Goal: Transaction & Acquisition: Purchase product/service

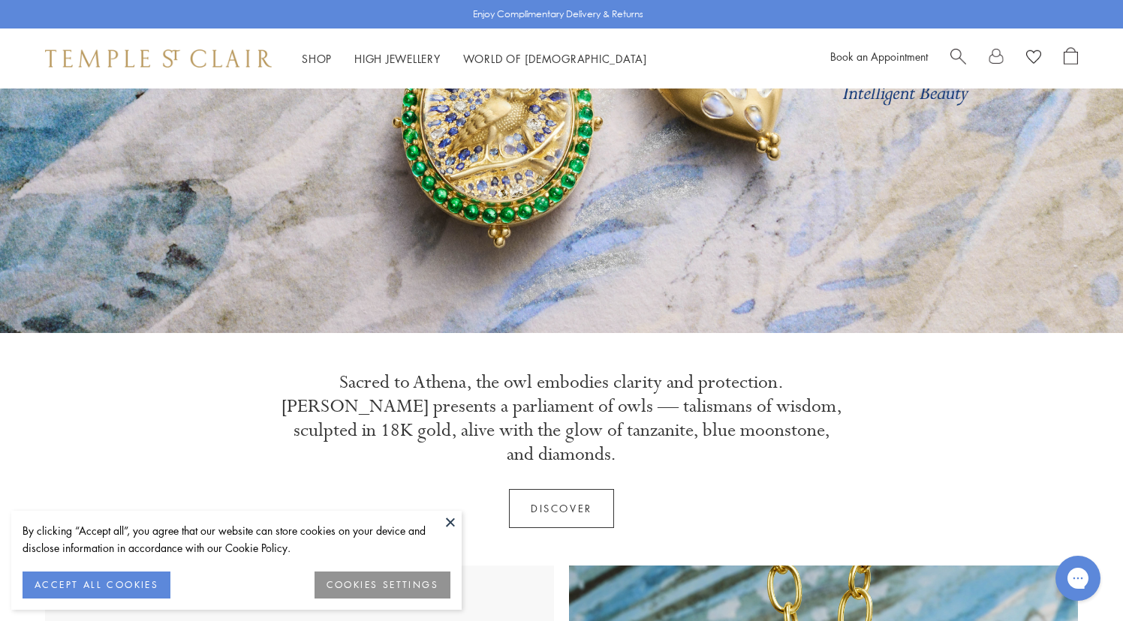
scroll to position [282, 0]
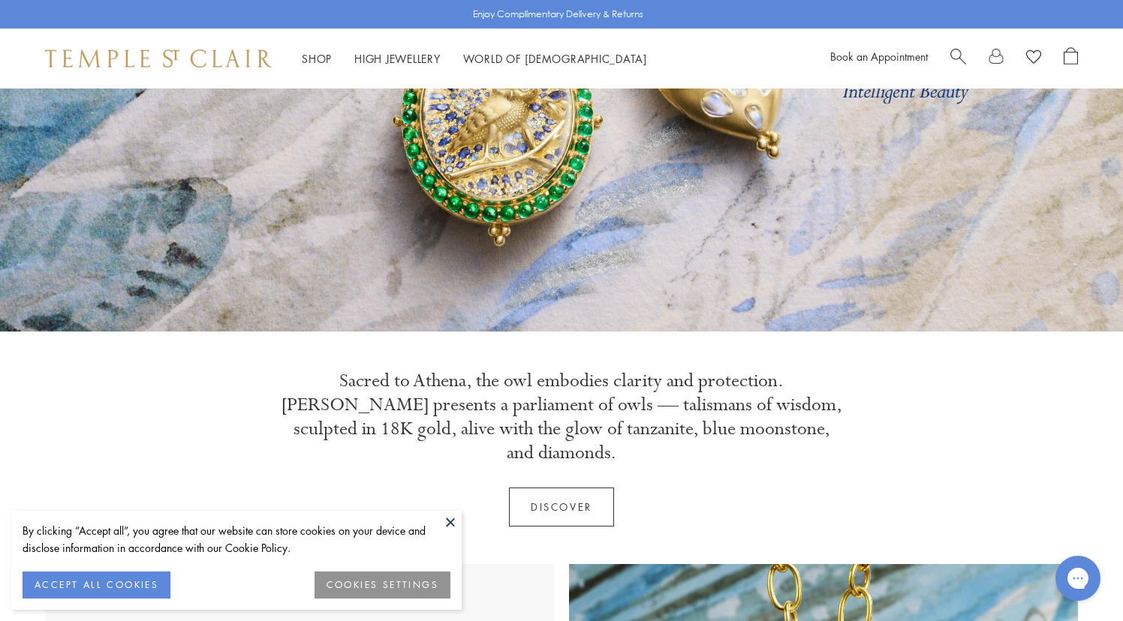
click at [447, 517] on button at bounding box center [450, 522] width 23 height 23
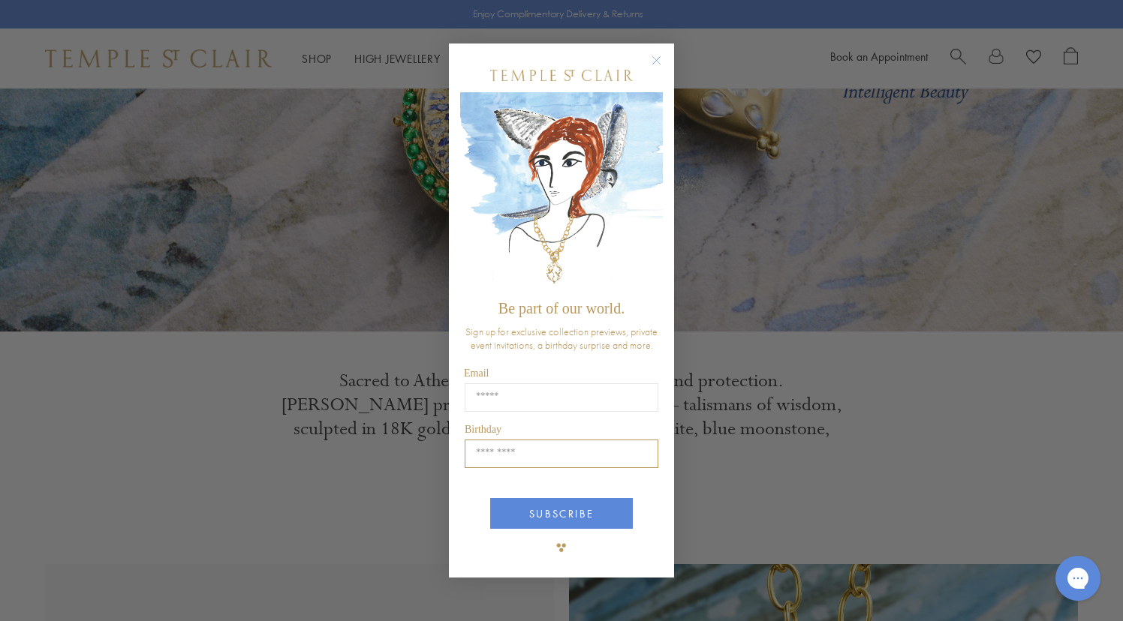
scroll to position [158, 0]
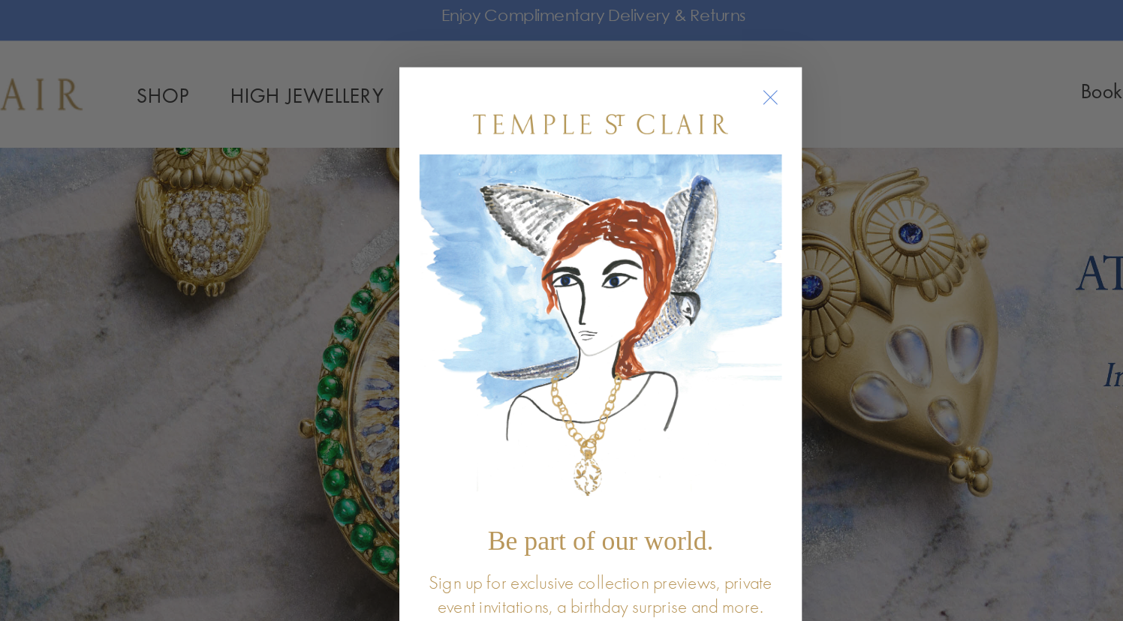
click at [648, 57] on circle "Close dialog" at bounding box center [657, 61] width 18 height 18
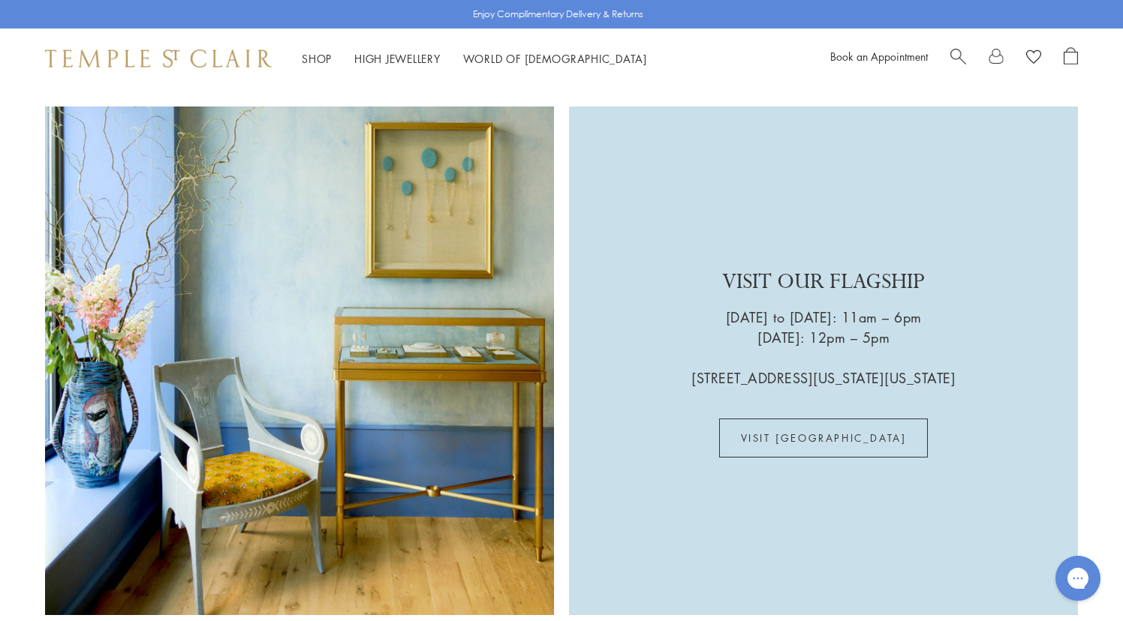
scroll to position [3638, 0]
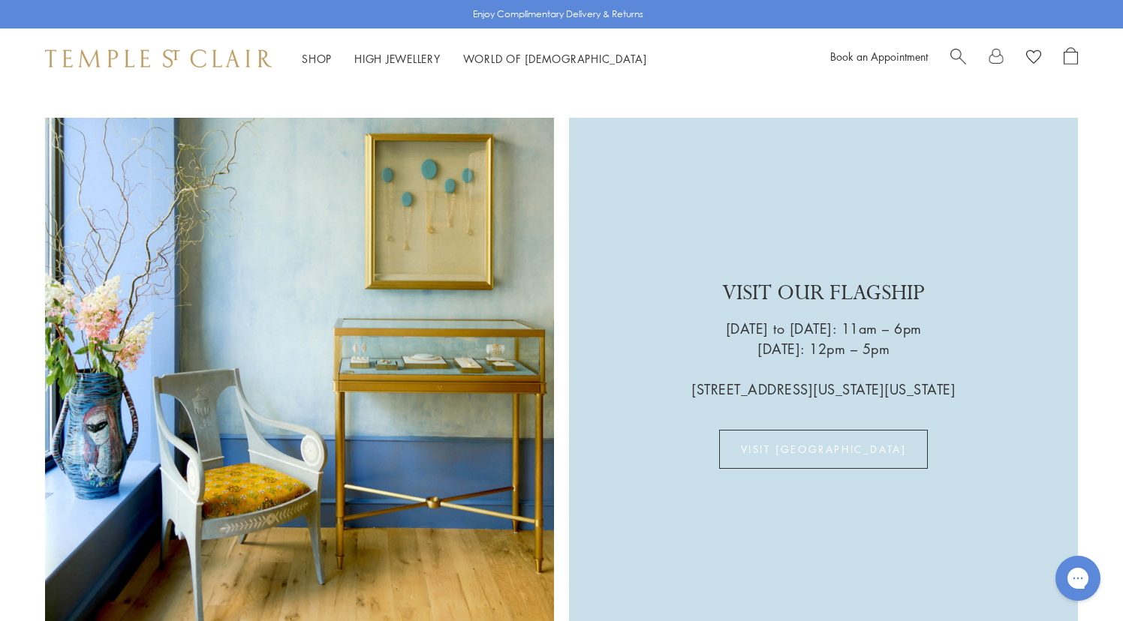
click at [803, 430] on link "VISIT [GEOGRAPHIC_DATA]" at bounding box center [823, 449] width 209 height 39
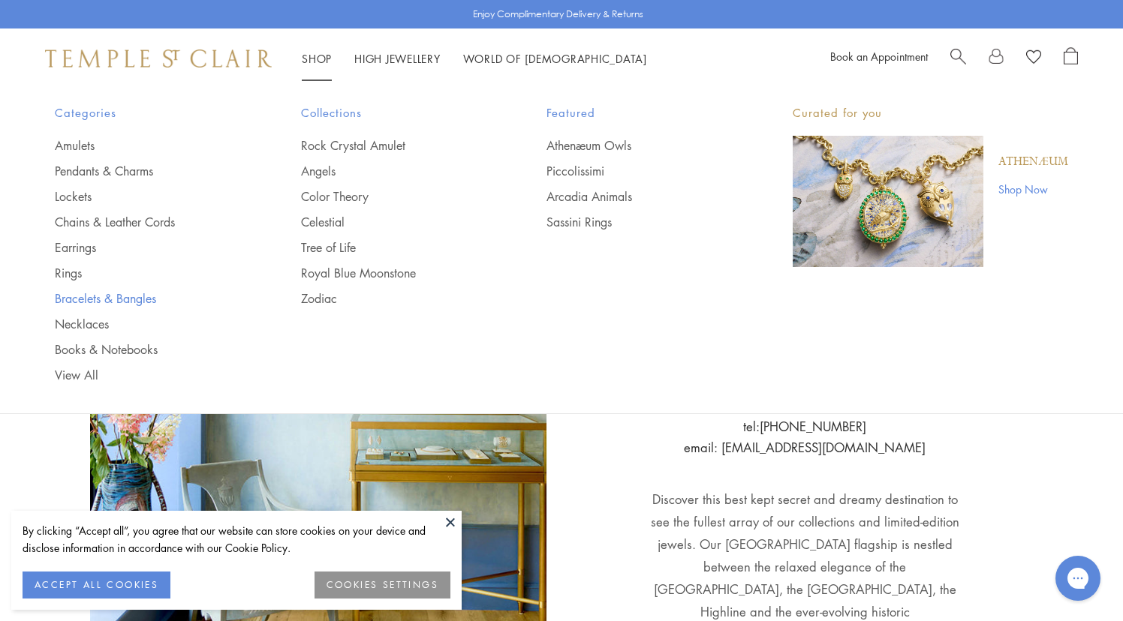
click at [143, 295] on link "Bracelets & Bangles" at bounding box center [148, 298] width 186 height 17
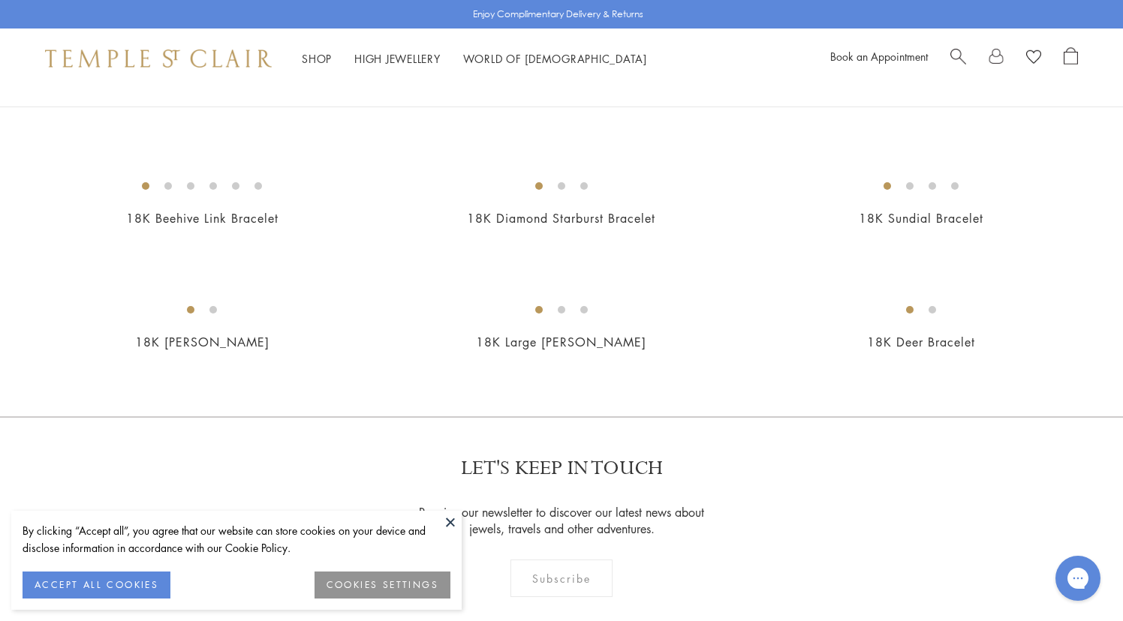
scroll to position [1443, 0]
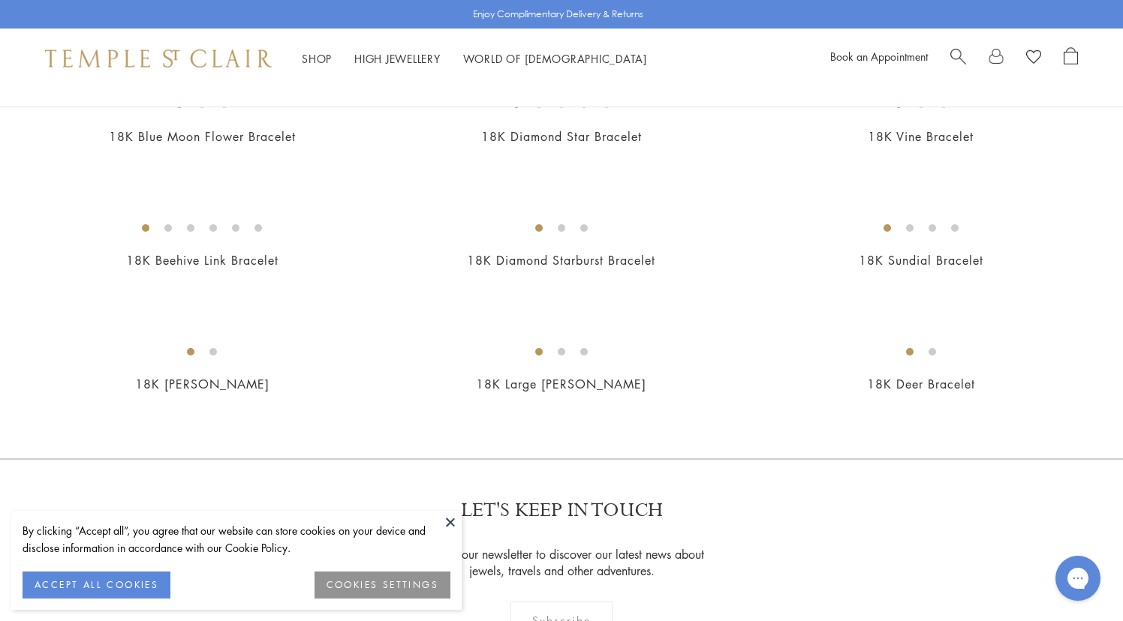
click at [0, 0] on img at bounding box center [0, 0] width 0 height 0
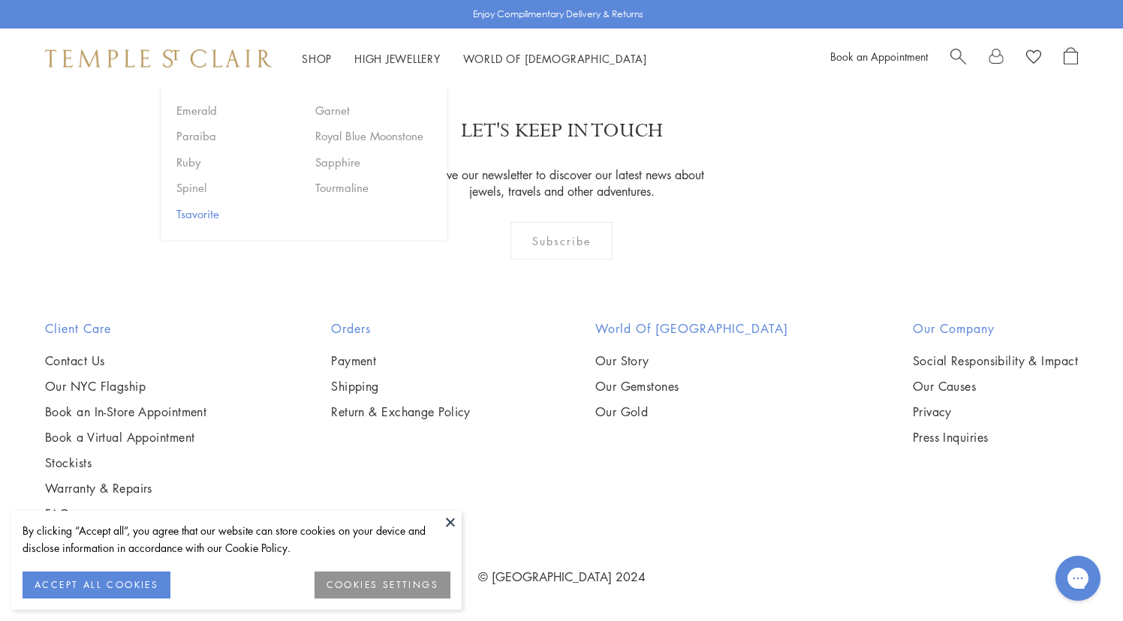
scroll to position [4426, 0]
click at [0, 0] on img at bounding box center [0, 0] width 0 height 0
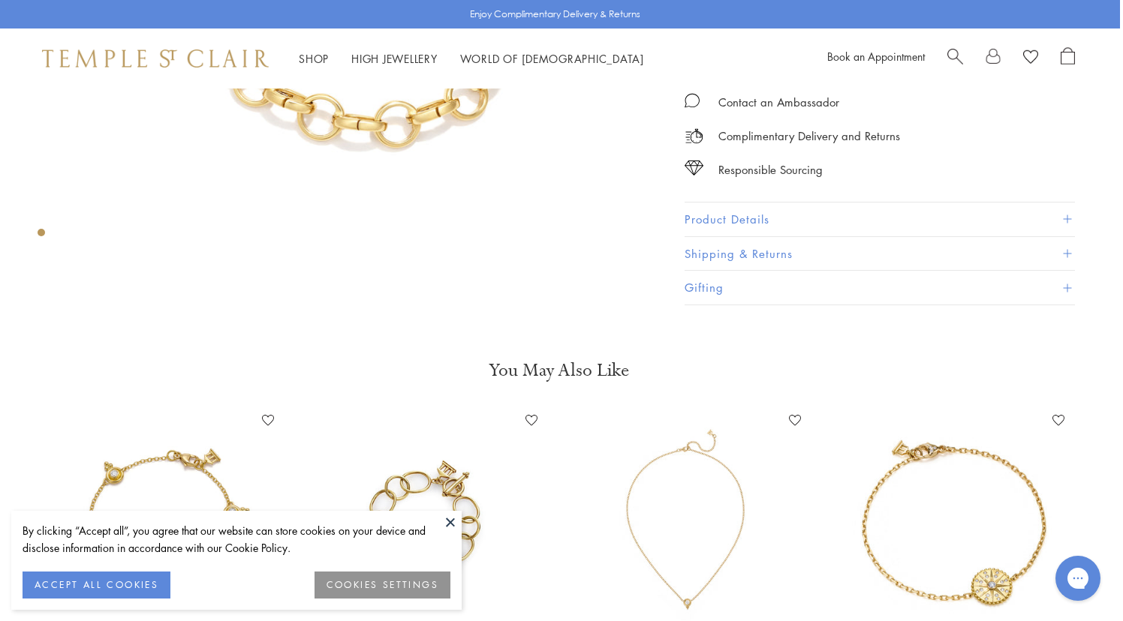
scroll to position [378, 3]
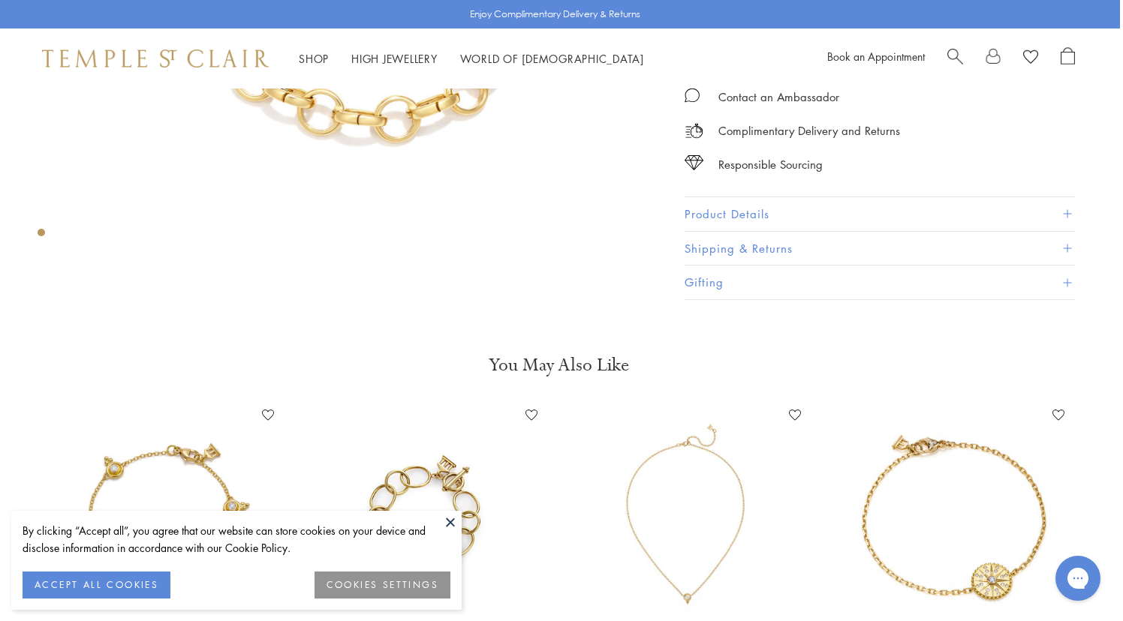
click at [704, 216] on button "Product Details" at bounding box center [879, 214] width 390 height 34
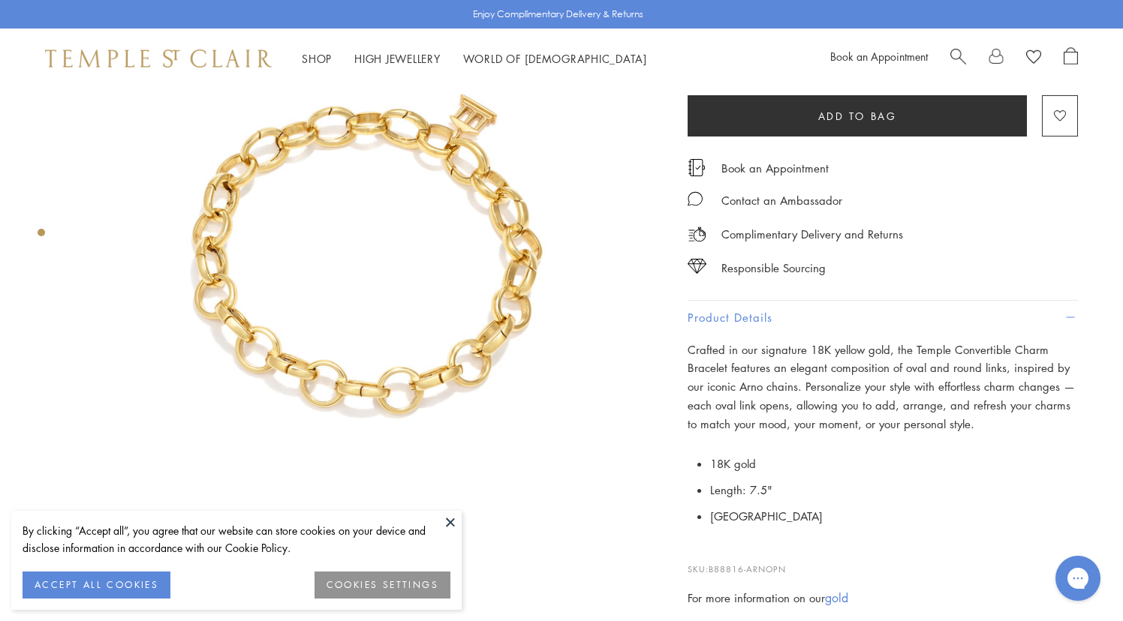
scroll to position [170, 0]
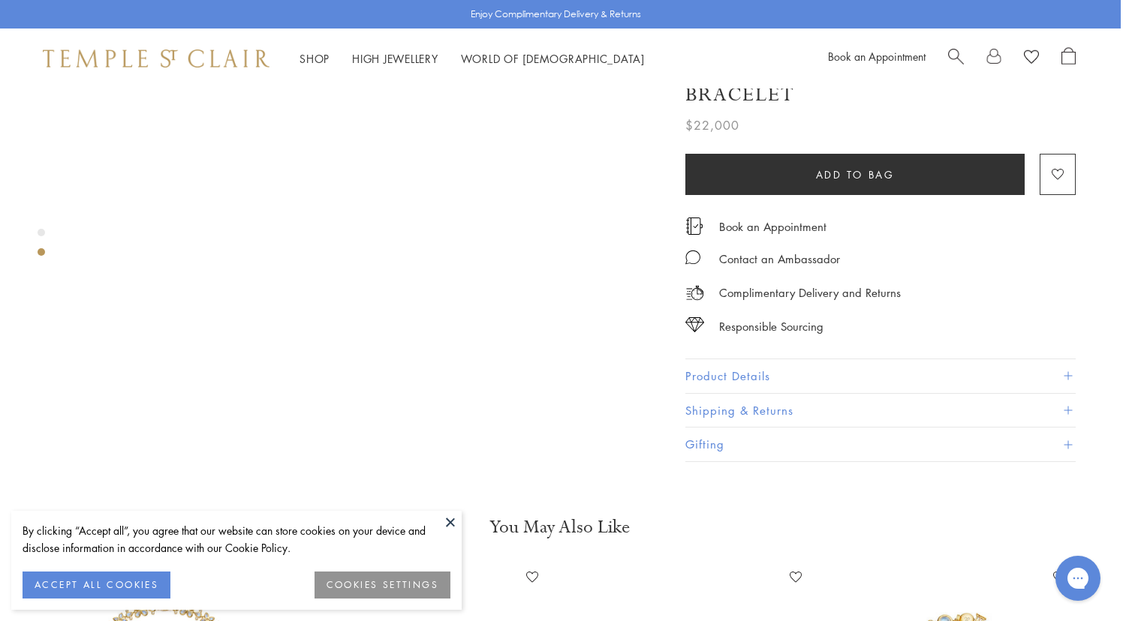
scroll to position [682, 1]
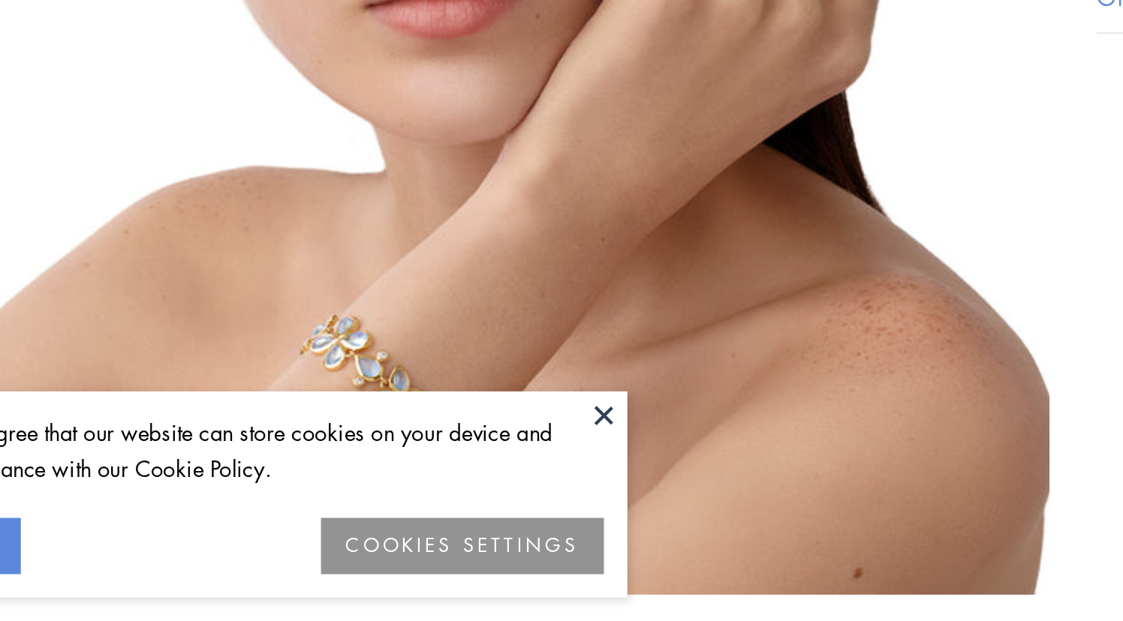
click at [439, 511] on button at bounding box center [450, 522] width 23 height 23
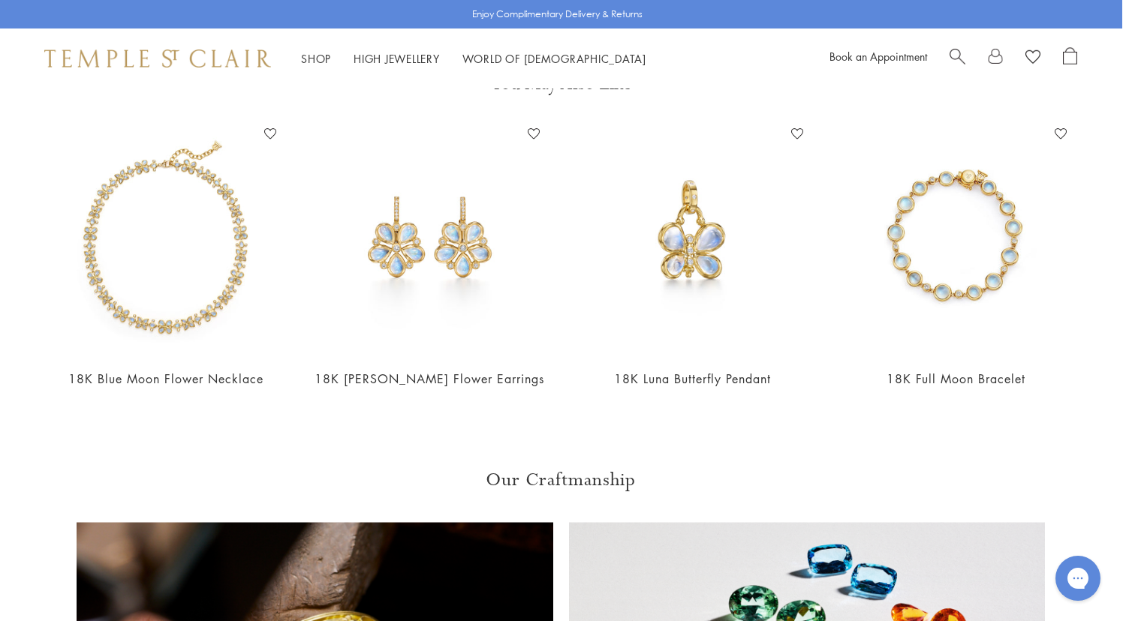
scroll to position [1242, 1]
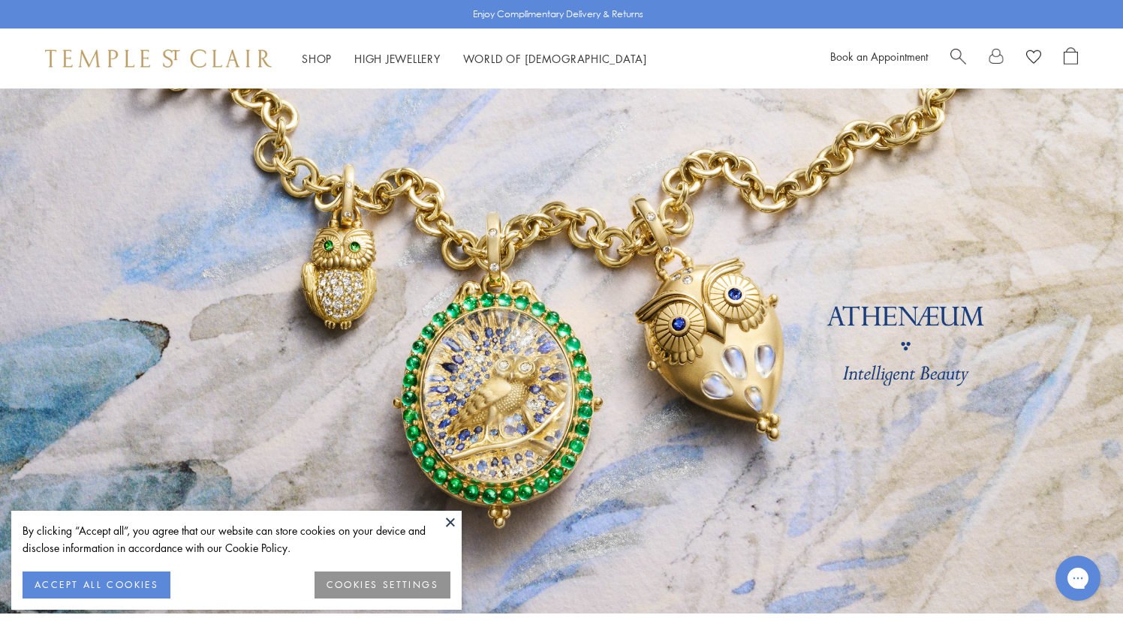
scroll to position [3638, 0]
